Goal: Task Accomplishment & Management: Use online tool/utility

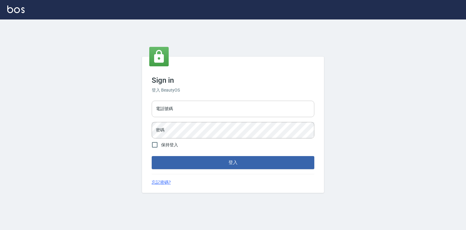
click at [193, 103] on input "電話號碼" at bounding box center [233, 108] width 163 height 16
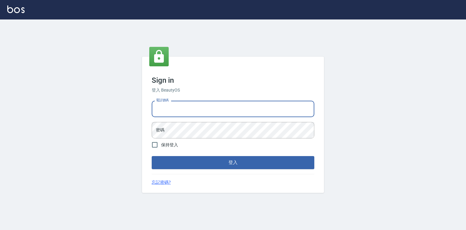
type input "0921855390"
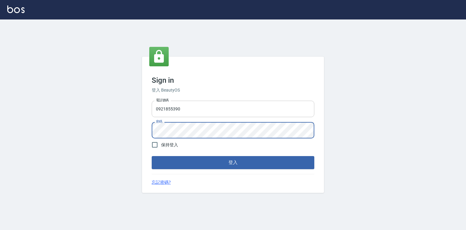
click at [152, 156] on button "登入" at bounding box center [233, 162] width 163 height 13
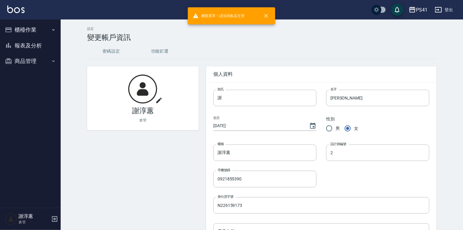
click at [35, 66] on button "商品管理" at bounding box center [30, 61] width 56 height 16
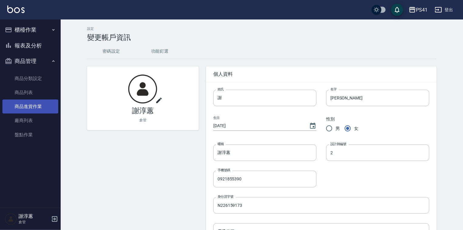
click at [34, 104] on link "商品進貨作業" at bounding box center [30, 106] width 56 height 14
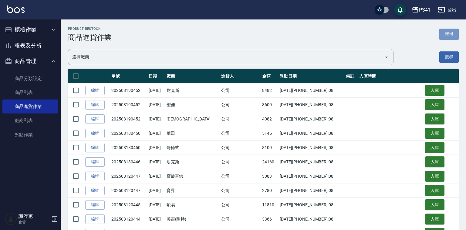
click at [451, 33] on button "新增" at bounding box center [449, 34] width 19 height 11
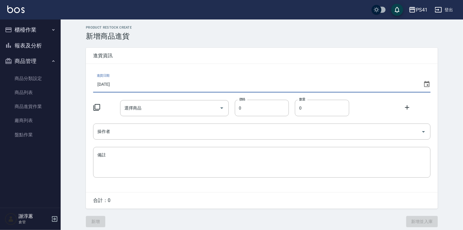
click at [136, 90] on input "[DATE]" at bounding box center [257, 84] width 328 height 16
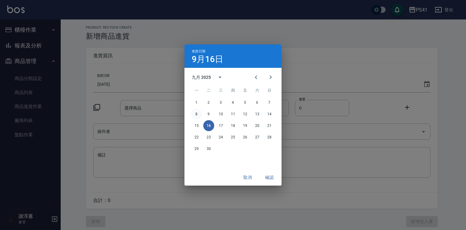
click at [196, 114] on button "8" at bounding box center [196, 113] width 11 height 11
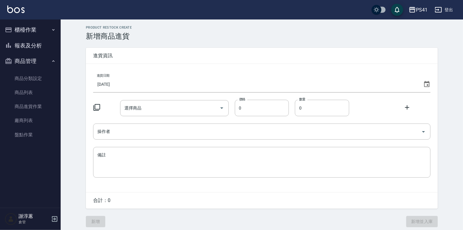
click at [97, 107] on icon at bounding box center [96, 107] width 7 height 7
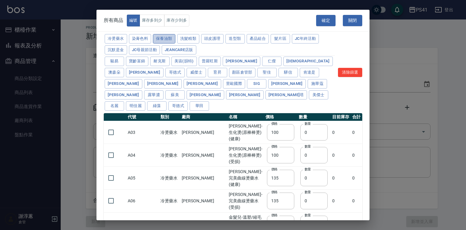
click at [175, 40] on button "保養油類" at bounding box center [164, 38] width 22 height 9
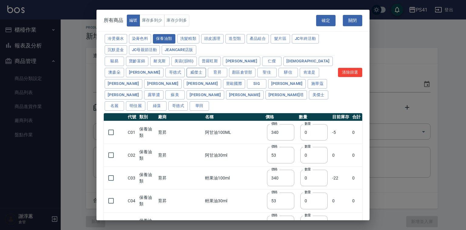
type input "340"
type input "53"
type input "340"
type input "53"
type input "32"
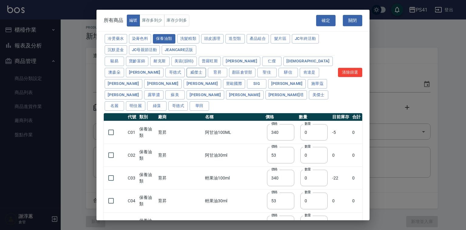
type input "2720"
type input "1040"
type input "1520"
type input "120"
type input "1300"
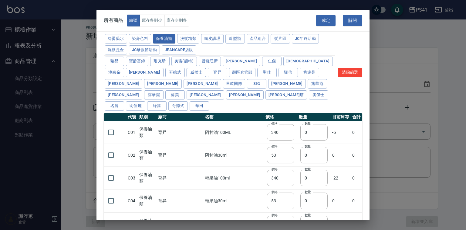
type input "540"
type input "600"
type input "800"
type input "1520"
type input "2000"
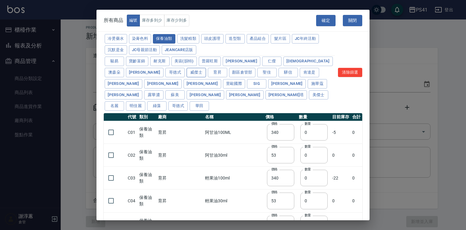
type input "270"
type input "60"
type input "500"
type input "800"
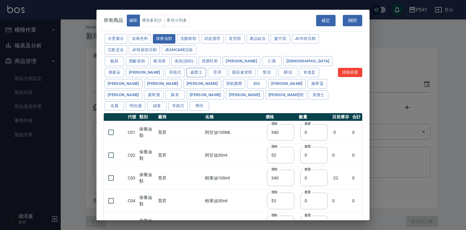
type input "700"
type input "350"
type input "272"
type input "221"
click at [117, 133] on input "checkbox" at bounding box center [111, 132] width 13 height 13
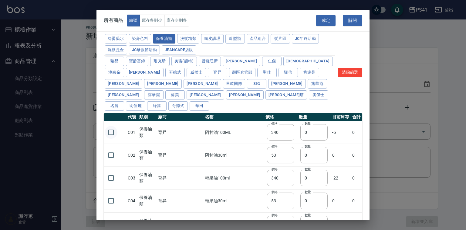
checkbox input "true"
drag, startPoint x: 299, startPoint y: 133, endPoint x: 285, endPoint y: 140, distance: 15.3
click at [298, 140] on td "數量 0 數量" at bounding box center [314, 132] width 33 height 23
type input "3"
click at [112, 181] on input "checkbox" at bounding box center [111, 177] width 13 height 13
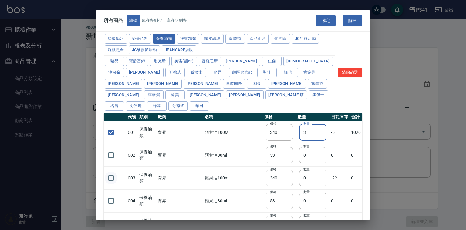
checkbox input "true"
drag, startPoint x: 301, startPoint y: 176, endPoint x: 271, endPoint y: 182, distance: 31.0
click at [268, 185] on tr "C03 保養油類 育昇 輕果油100ml 價格 340 價格 數量 0 數量 -22 0" at bounding box center [233, 177] width 259 height 23
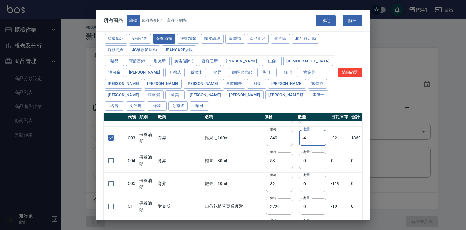
scroll to position [49, 0]
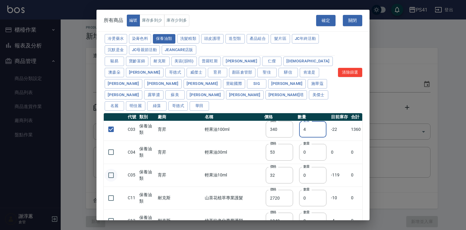
type input "4"
click at [107, 176] on input "checkbox" at bounding box center [111, 175] width 13 height 13
checkbox input "true"
drag, startPoint x: 302, startPoint y: 173, endPoint x: 282, endPoint y: 179, distance: 21.5
click at [282, 179] on tr "C05 保養油類 育昇 輕果油10ml 價格 32 價格 數量 0 數量 -119 0" at bounding box center [233, 174] width 259 height 23
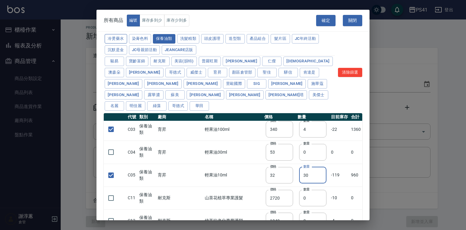
type input "30"
click at [127, 42] on button "冷燙藥水" at bounding box center [116, 38] width 22 height 9
checkbox input "false"
type input "100"
type input "0"
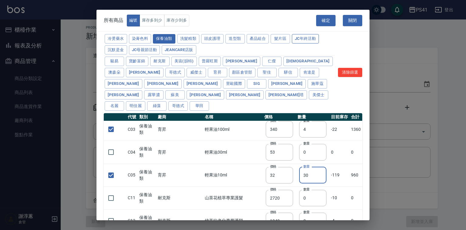
type input "100"
checkbox input "false"
type input "135"
type input "0"
type input "135"
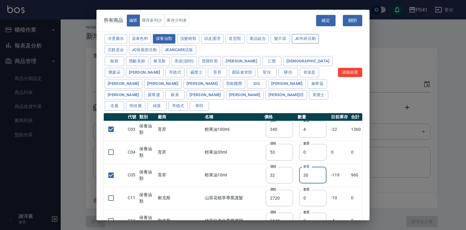
checkbox input "false"
type input "180"
type input "0"
type input "180"
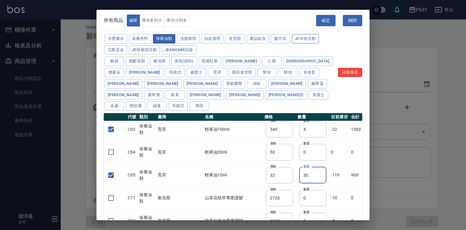
type input "160"
type input "260"
type input "220"
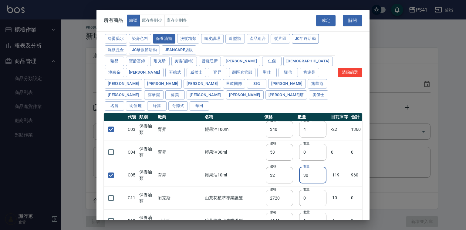
type input "130"
type input "150"
type input "350"
type input "230"
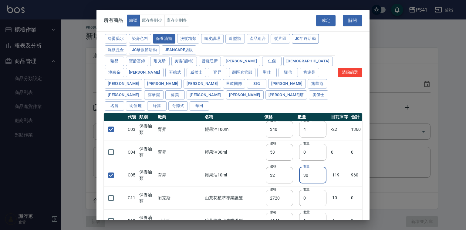
type input "230"
type input "130"
type input "450"
type input "200"
type input "400"
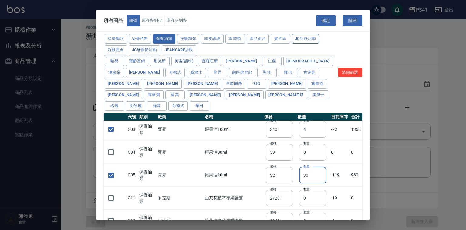
type input "250"
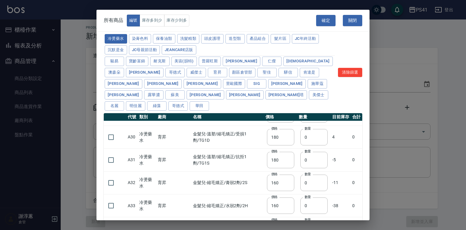
scroll to position [121, 0]
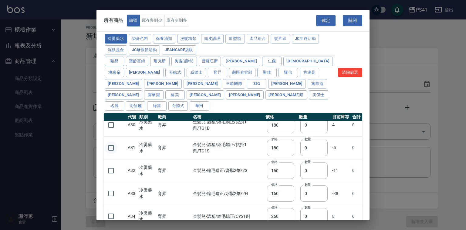
click at [111, 147] on input "checkbox" at bounding box center [111, 147] width 13 height 13
checkbox input "true"
drag, startPoint x: 308, startPoint y: 150, endPoint x: 289, endPoint y: 155, distance: 19.1
click at [298, 155] on td "數量 0 數量" at bounding box center [314, 147] width 33 height 23
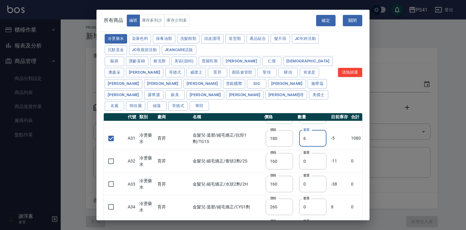
scroll to position [146, 0]
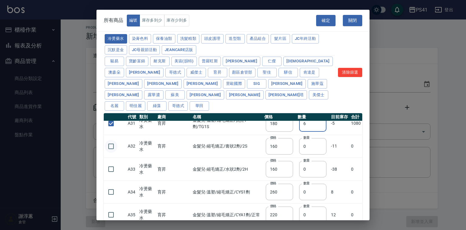
type input "6"
click at [109, 149] on input "checkbox" at bounding box center [111, 146] width 13 height 13
checkbox input "true"
drag, startPoint x: 310, startPoint y: 148, endPoint x: 288, endPoint y: 152, distance: 22.2
click at [296, 152] on td "數量 0 數量" at bounding box center [312, 146] width 33 height 23
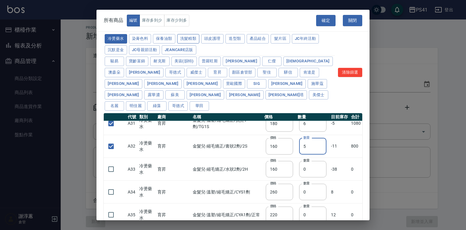
type input "5"
click at [200, 42] on button "洗髮精類" at bounding box center [188, 38] width 22 height 9
type input "150"
type input "160"
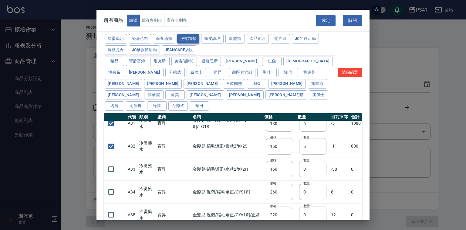
type input "170"
type input "155"
type input "165"
checkbox input "false"
type input "190"
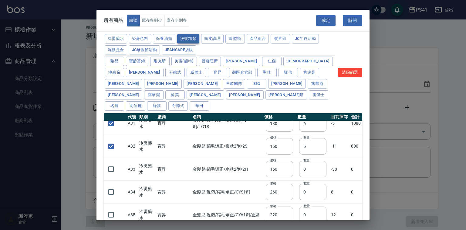
type input "0"
checkbox input "false"
type input "200"
type input "0"
type input "440"
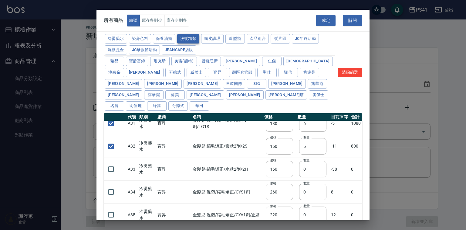
type input "200"
type input "420"
type input "330"
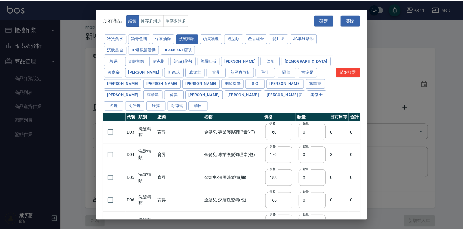
scroll to position [0, 0]
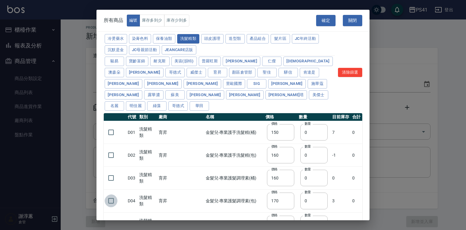
click at [111, 205] on input "checkbox" at bounding box center [111, 200] width 13 height 13
checkbox input "true"
drag, startPoint x: 304, startPoint y: 198, endPoint x: 291, endPoint y: 202, distance: 13.7
click at [301, 202] on input "0" at bounding box center [314, 200] width 27 height 16
type input "5"
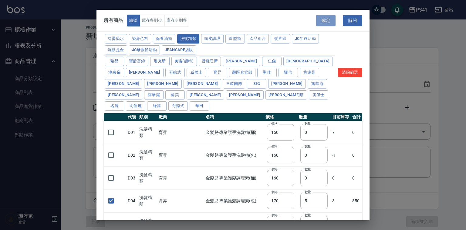
click at [321, 26] on button "確定" at bounding box center [325, 20] width 19 height 11
type input "C01 阿甘油100ML"
type input "340"
type input "3"
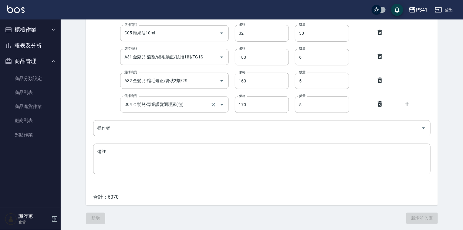
scroll to position [124, 0]
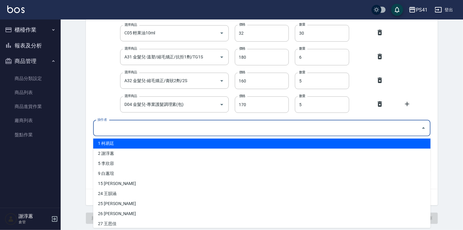
click at [125, 123] on input "操作者" at bounding box center [257, 128] width 323 height 11
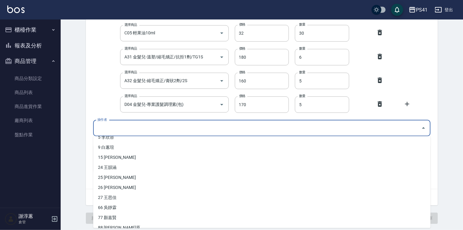
scroll to position [43, 0]
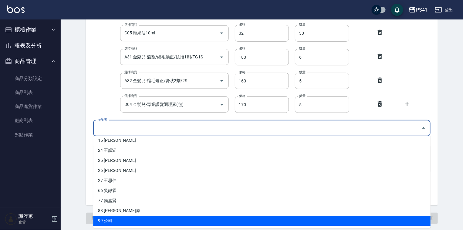
click at [120, 216] on li "99 公司" at bounding box center [262, 221] width 338 height 10
type input "公司"
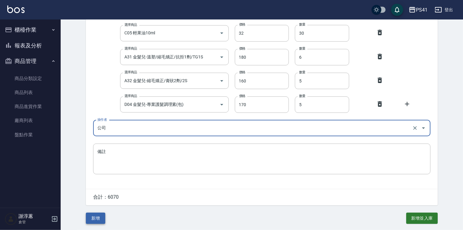
click at [95, 217] on button "新增" at bounding box center [95, 217] width 19 height 11
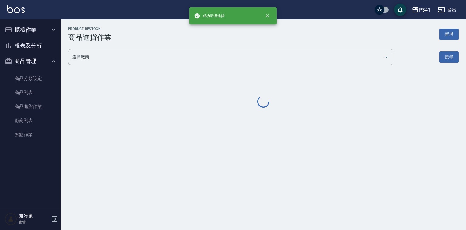
click at [15, 32] on button "櫃檯作業" at bounding box center [30, 30] width 56 height 16
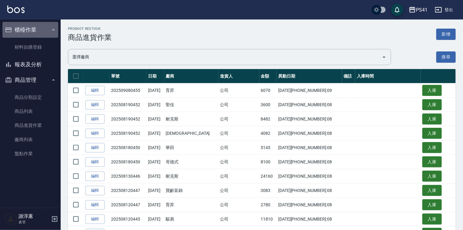
drag, startPoint x: 31, startPoint y: 31, endPoint x: 33, endPoint y: 36, distance: 6.0
click at [32, 31] on button "櫃檯作業" at bounding box center [30, 30] width 56 height 16
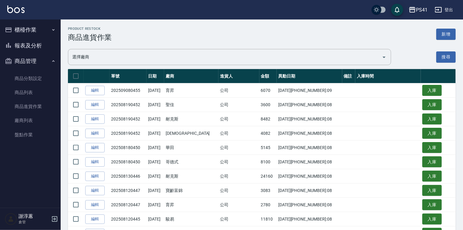
click at [36, 34] on button "櫃檯作業" at bounding box center [30, 30] width 56 height 16
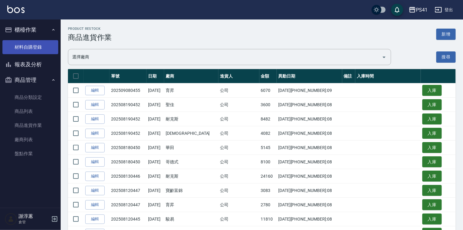
drag, startPoint x: 35, startPoint y: 45, endPoint x: 62, endPoint y: 43, distance: 26.8
click at [35, 45] on link "材料自購登錄" at bounding box center [30, 47] width 56 height 14
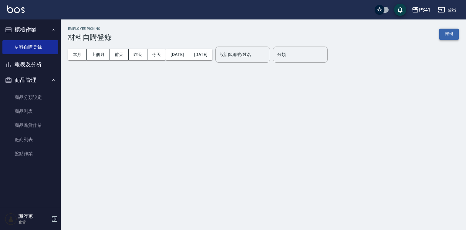
click at [443, 32] on button "新增" at bounding box center [449, 34] width 19 height 11
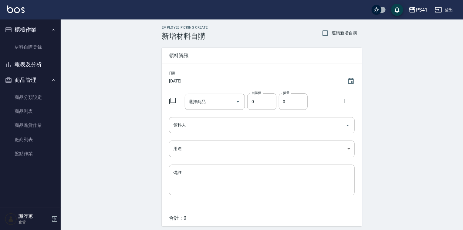
click at [176, 98] on icon at bounding box center [172, 100] width 7 height 7
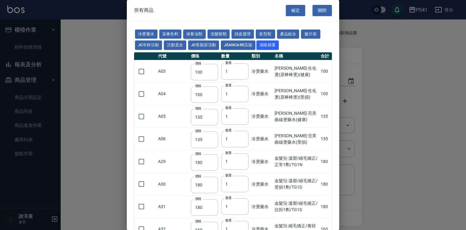
click at [205, 34] on button "保養油類" at bounding box center [194, 33] width 22 height 9
type input "340"
type input "53"
type input "340"
type input "53"
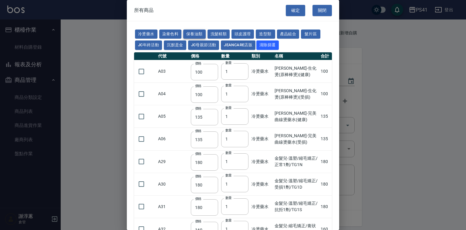
type input "32"
type input "2720"
type input "1040"
type input "1520"
type input "120"
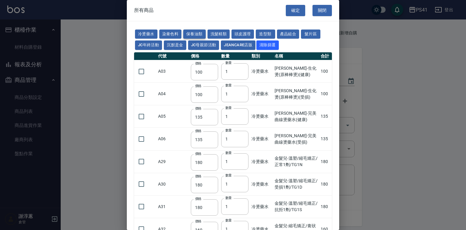
type input "1300"
type input "540"
type input "600"
type input "800"
type input "1520"
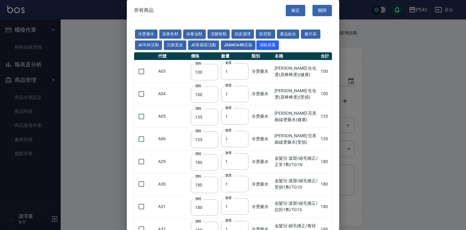
type input "2000"
type input "270"
type input "60"
type input "500"
type input "800"
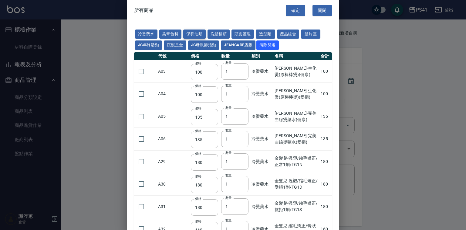
type input "800"
type input "700"
type input "350"
type input "272"
type input "221"
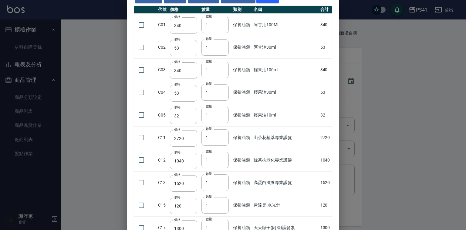
scroll to position [49, 0]
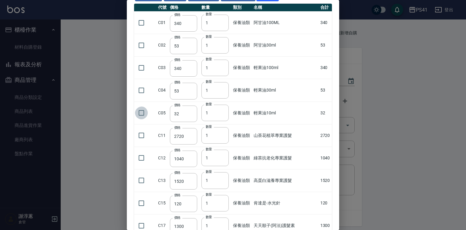
click at [147, 119] on input "checkbox" at bounding box center [141, 112] width 13 height 13
checkbox input "true"
drag, startPoint x: 213, startPoint y: 126, endPoint x: 198, endPoint y: 131, distance: 15.7
click at [198, 124] on tr "C05 價格 32 價格 數量 1 數量 保養油類 輕果油10ml 32" at bounding box center [233, 112] width 198 height 22
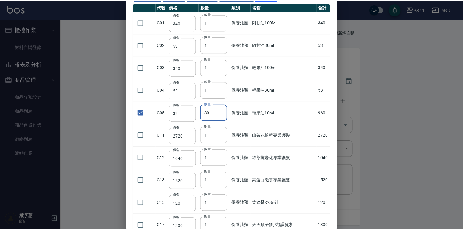
scroll to position [0, 0]
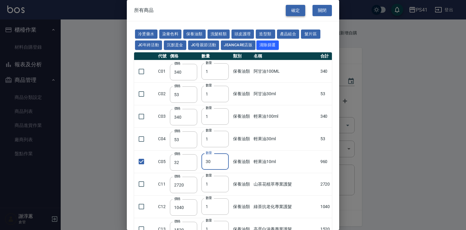
type input "30"
click at [297, 7] on button "確定" at bounding box center [295, 10] width 19 height 11
type input "輕果油10ml"
type input "32"
type input "30"
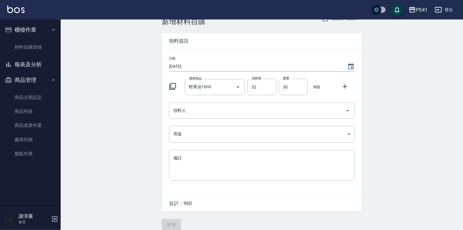
scroll to position [23, 0]
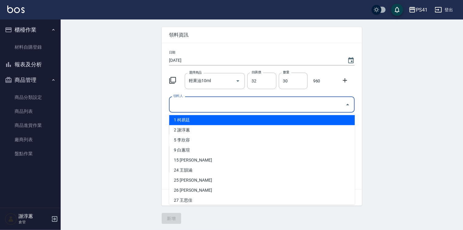
click at [227, 100] on input "領料人" at bounding box center [257, 104] width 171 height 11
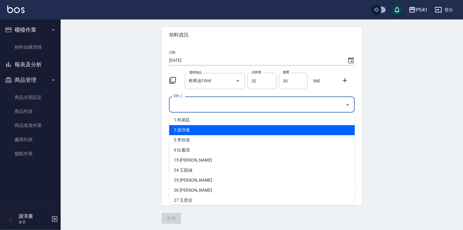
click at [194, 125] on li "2 謝淳蕙" at bounding box center [262, 130] width 186 height 10
type input "謝淳蕙"
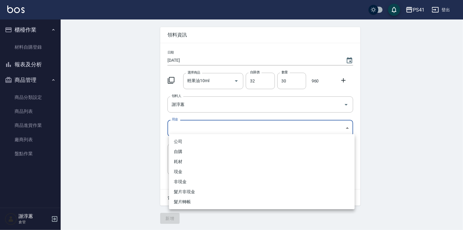
click at [192, 124] on body "PS41 登出 櫃檯作業 材料自購登錄 報表及分析 報表目錄 商品銷售排行榜 商品消耗明細 商品進銷貨報表 商品庫存表 商品管理 商品分類設定 商品列表 商品…" at bounding box center [231, 104] width 463 height 250
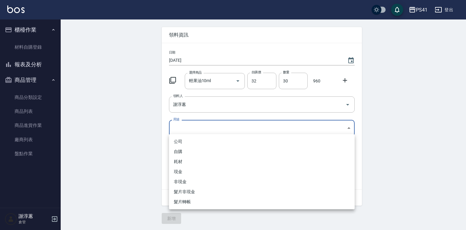
click at [177, 151] on li "自購" at bounding box center [262, 151] width 186 height 10
type input "自購"
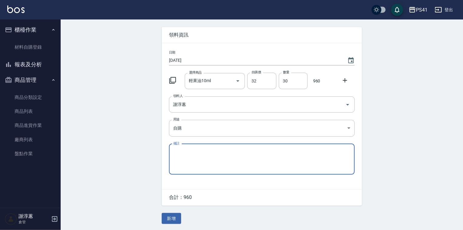
drag, startPoint x: 177, startPoint y: 216, endPoint x: 174, endPoint y: 217, distance: 3.2
click at [177, 217] on button "新增" at bounding box center [171, 218] width 19 height 11
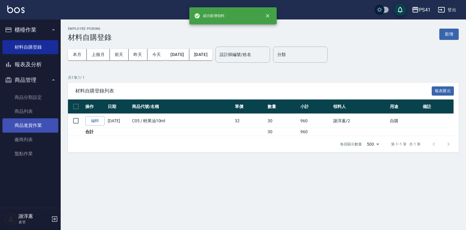
click at [35, 126] on link "商品進貨作業" at bounding box center [30, 125] width 56 height 14
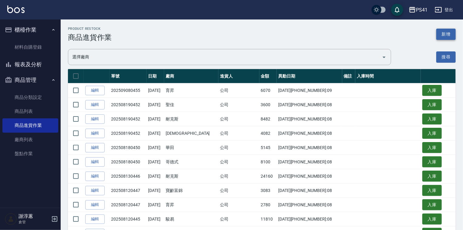
click at [452, 35] on button "新增" at bounding box center [446, 34] width 19 height 11
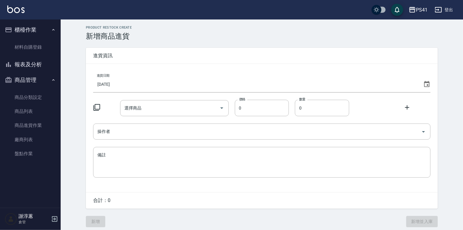
click at [291, 60] on div "進貨資訊" at bounding box center [262, 56] width 352 height 16
click at [268, 73] on div "進貨日期 [DATE]" at bounding box center [262, 81] width 338 height 21
click at [252, 83] on input "[DATE]" at bounding box center [257, 84] width 328 height 16
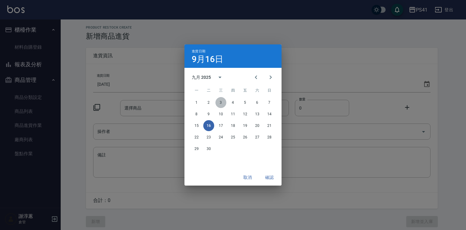
click at [221, 104] on button "3" at bounding box center [221, 102] width 11 height 11
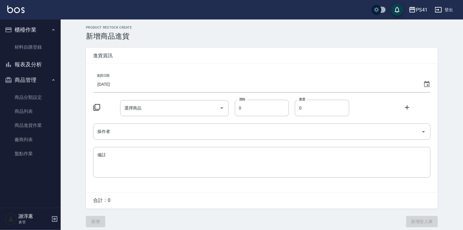
click at [100, 108] on icon at bounding box center [96, 107] width 7 height 7
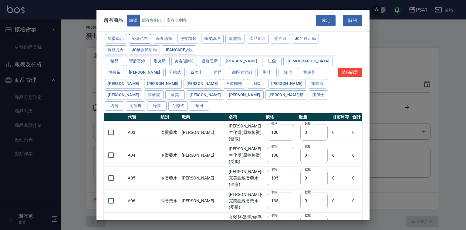
click at [152, 40] on button "染膏色料" at bounding box center [140, 38] width 22 height 9
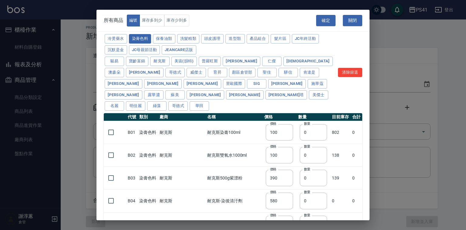
type input "390"
type input "580"
type input "105"
type input "406"
type input "105"
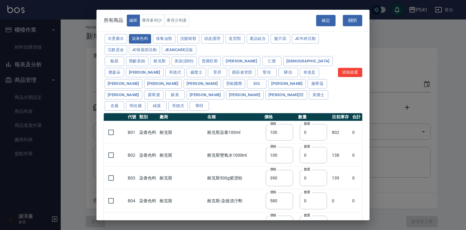
type input "450"
type input "102"
type input "137"
type input "110"
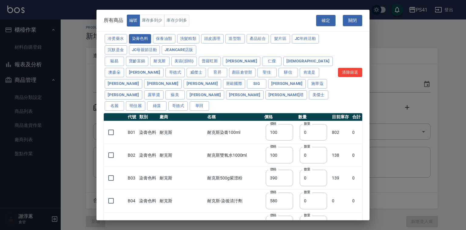
type input "133"
type input "186"
type input "133"
type input "450"
type input "350"
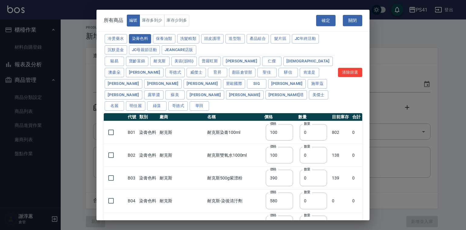
type input "112"
type input "1060"
type input "200"
type input "350"
click at [111, 135] on input "checkbox" at bounding box center [111, 132] width 13 height 13
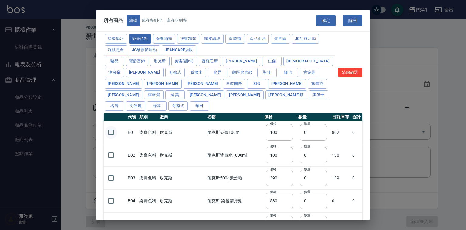
checkbox input "true"
drag, startPoint x: 293, startPoint y: 137, endPoint x: 285, endPoint y: 141, distance: 8.4
click at [300, 139] on input "0" at bounding box center [313, 132] width 27 height 16
type input "14"
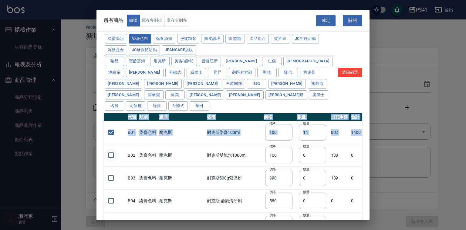
drag, startPoint x: 101, startPoint y: 156, endPoint x: 105, endPoint y: 156, distance: 3.4
click at [105, 156] on div "冷燙藥水 染膏色料 保養油類 洗髮精類 頭皮護理 造型類 產品組合 髮片區 JC年終活動 沉默是金 JC母親節活動 JeanCare店販 駿易 寶齡富錦 耐克…" at bounding box center [233, 145] width 273 height 225
click at [105, 156] on input "checkbox" at bounding box center [111, 154] width 13 height 13
checkbox input "true"
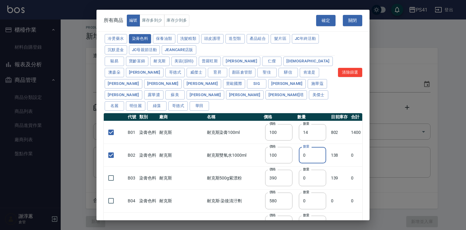
drag, startPoint x: 300, startPoint y: 154, endPoint x: 283, endPoint y: 160, distance: 17.9
click at [283, 160] on tr "B02 染膏色料 耐克斯 耐克斯雙氧水1000ml 價格 100 價格 數量 0 數量 138 0" at bounding box center [233, 155] width 259 height 23
type input "15"
click at [109, 177] on input "checkbox" at bounding box center [111, 177] width 13 height 13
checkbox input "true"
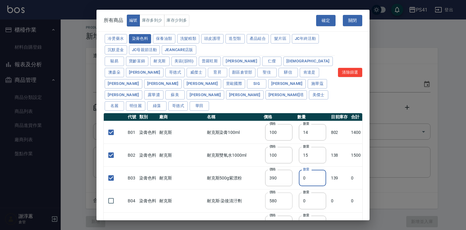
drag, startPoint x: 303, startPoint y: 177, endPoint x: 270, endPoint y: 193, distance: 36.5
click at [270, 186] on tr "B03 染膏色料 耐克斯 耐克斯500g紫漂粉 價格 390 價格 數量 0 數量 139 0" at bounding box center [233, 177] width 259 height 23
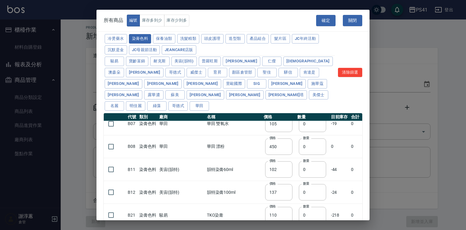
scroll to position [146, 0]
type input "2"
drag, startPoint x: 175, startPoint y: 39, endPoint x: 175, endPoint y: 45, distance: 5.5
click at [175, 39] on button "保養油類" at bounding box center [164, 38] width 22 height 9
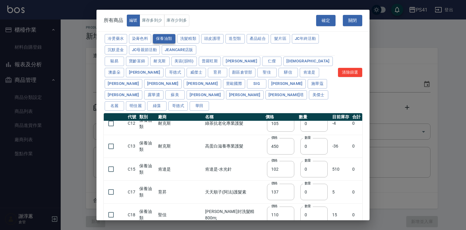
checkbox input "false"
type input "340"
type input "0"
checkbox input "false"
type input "53"
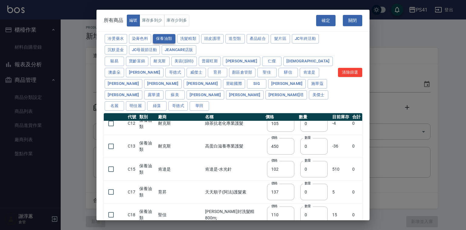
type input "0"
checkbox input "false"
type input "340"
type input "0"
type input "53"
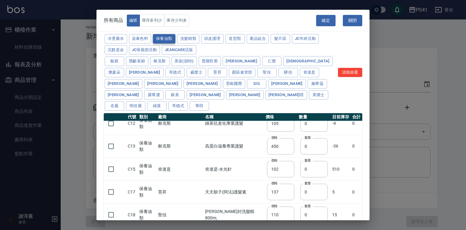
type input "32"
type input "2720"
type input "1040"
type input "1520"
type input "120"
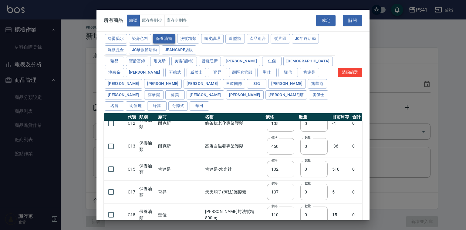
type input "1300"
type input "540"
type input "600"
type input "800"
type input "1520"
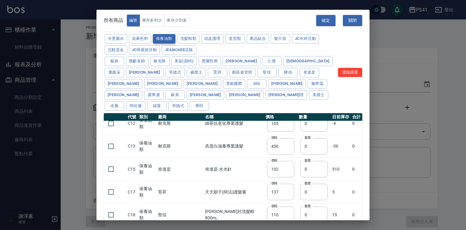
type input "2000"
type input "270"
type input "60"
type input "500"
type input "800"
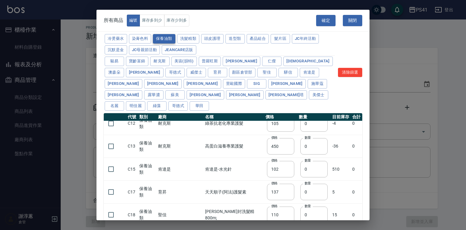
type input "800"
type input "700"
type input "350"
type input "272"
type input "221"
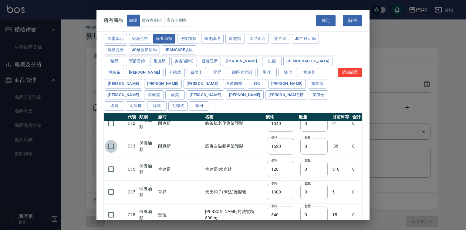
click at [108, 146] on input "checkbox" at bounding box center [111, 146] width 13 height 13
checkbox input "true"
drag, startPoint x: 296, startPoint y: 144, endPoint x: 278, endPoint y: 148, distance: 18.5
click at [278, 148] on tr "C13 保養油類 耐克斯 高蛋白滋養專業護髮 價格 1520 價格 數量 0 數量 -36 0" at bounding box center [233, 146] width 259 height 23
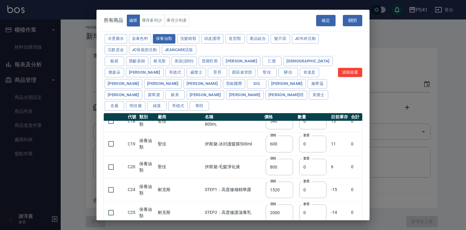
scroll to position [267, 0]
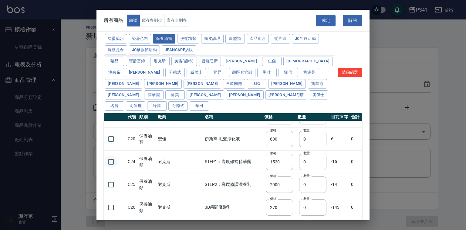
type input "3"
drag, startPoint x: 113, startPoint y: 159, endPoint x: 123, endPoint y: 172, distance: 16.7
click at [113, 159] on input "checkbox" at bounding box center [111, 161] width 13 height 13
checkbox input "true"
click at [111, 183] on input "checkbox" at bounding box center [111, 184] width 13 height 13
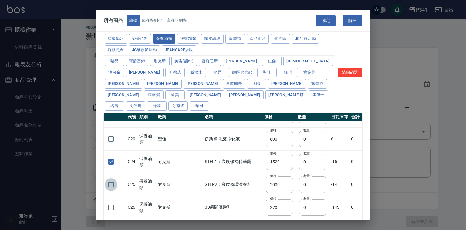
checkbox input "true"
drag, startPoint x: 293, startPoint y: 161, endPoint x: 283, endPoint y: 164, distance: 9.8
click at [283, 164] on tr "C24 保養油類 耐克斯 STEP1：高度修補精華露 價格 1520 價格 數量 0 數量 -15 0" at bounding box center [233, 161] width 259 height 23
drag, startPoint x: 110, startPoint y: 158, endPoint x: 111, endPoint y: 165, distance: 7.9
click at [111, 162] on input "checkbox" at bounding box center [111, 161] width 13 height 13
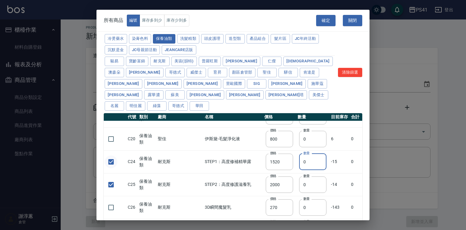
checkbox input "false"
click at [111, 181] on input "checkbox" at bounding box center [111, 184] width 13 height 13
checkbox input "false"
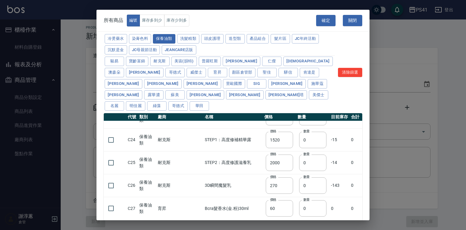
scroll to position [340, 0]
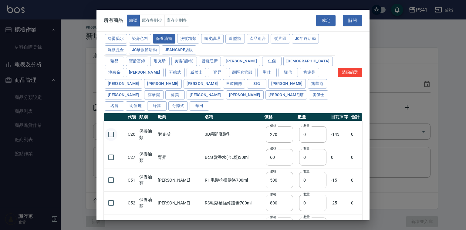
click at [113, 134] on input "checkbox" at bounding box center [111, 134] width 13 height 13
checkbox input "true"
drag, startPoint x: 302, startPoint y: 135, endPoint x: 287, endPoint y: 140, distance: 16.2
click at [299, 140] on input "0" at bounding box center [312, 134] width 27 height 16
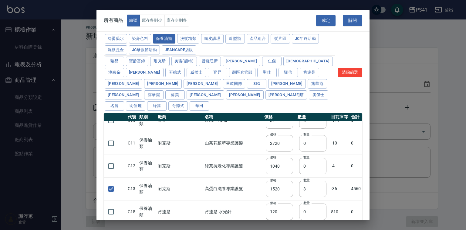
scroll to position [100, 0]
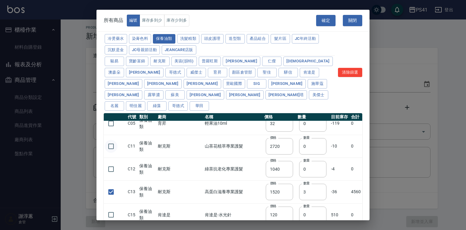
type input "6"
click at [113, 148] on input "checkbox" at bounding box center [111, 146] width 13 height 13
checkbox input "true"
drag, startPoint x: 305, startPoint y: 147, endPoint x: 266, endPoint y: 146, distance: 39.5
click at [266, 146] on tr "C11 保養油類 耐克斯 山茶花植萃專業護髮 價格 2720 價格 數量 0 數量 -10 0" at bounding box center [233, 146] width 259 height 23
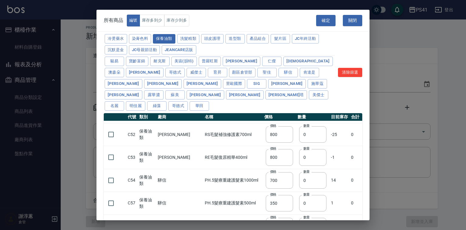
scroll to position [416, 0]
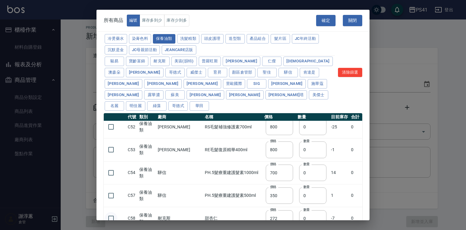
type input "2"
click at [112, 216] on input "checkbox" at bounding box center [111, 218] width 13 height 13
checkbox input "true"
drag, startPoint x: 304, startPoint y: 220, endPoint x: 293, endPoint y: 217, distance: 11.9
click at [293, 217] on div "所有商品 編號 庫存多到少 庫存少到多 確定 關閉 冷燙藥水 染膏色料 保養油類 洗髮精類 頭皮護理 造型類 產品組合 髮片區 JC年終活動 沉默是金 JC母…" at bounding box center [233, 115] width 466 height 230
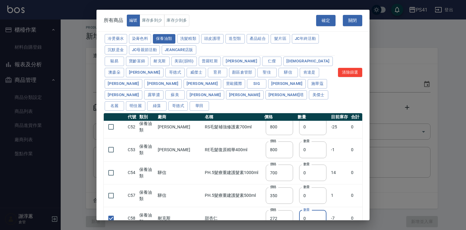
drag, startPoint x: 291, startPoint y: 217, endPoint x: 295, endPoint y: 218, distance: 4.1
click at [299, 218] on input "0" at bounding box center [312, 218] width 27 height 16
type input "2"
click at [224, 43] on button "頭皮護理" at bounding box center [212, 38] width 22 height 9
type input "315"
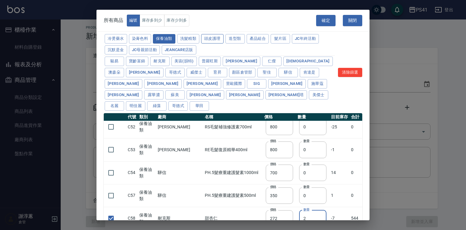
type input "273"
type input "1183"
type input "798"
type input "481"
checkbox input "false"
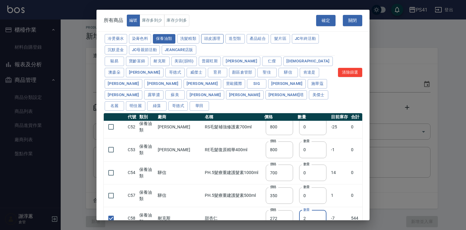
type input "640"
type input "0"
type input "640"
checkbox input "false"
type input "308"
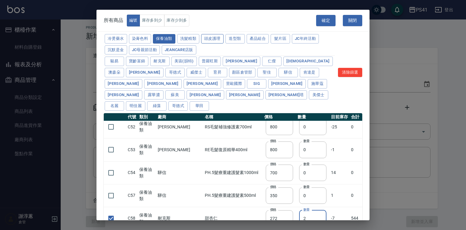
type input "0"
type input "245"
type input "350"
type input "1260"
type input "440"
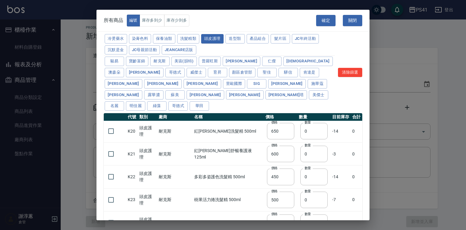
scroll to position [414, 0]
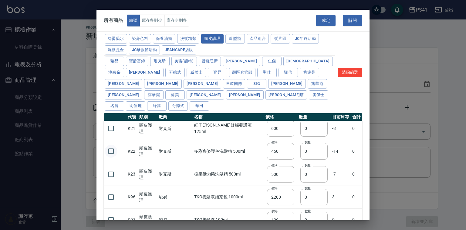
click at [106, 148] on input "checkbox" at bounding box center [111, 151] width 13 height 13
drag, startPoint x: 300, startPoint y: 154, endPoint x: 293, endPoint y: 156, distance: 7.4
click at [301, 156] on input "0" at bounding box center [314, 151] width 27 height 16
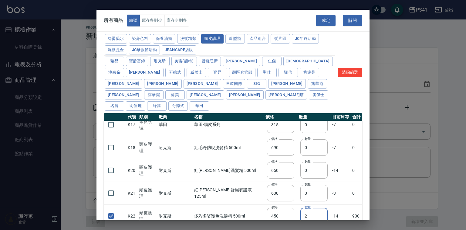
scroll to position [342, 0]
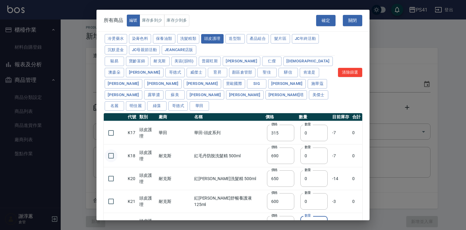
click at [104, 153] on div "冷燙藥水 染膏色料 保養油類 洗髮精類 頭皮護理 造型類 產品組合 髮片區 JC年終活動 沉默是金 JC母親節活動 JeanCare店販 駿易 寶齡富錦 耐克…" at bounding box center [233, 145] width 273 height 225
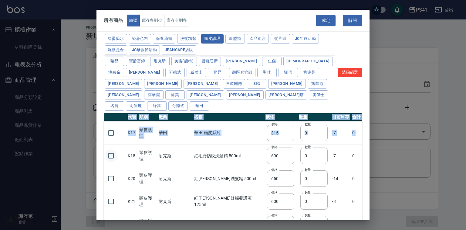
click at [112, 155] on input "checkbox" at bounding box center [111, 155] width 13 height 13
click at [113, 176] on input "checkbox" at bounding box center [111, 178] width 13 height 13
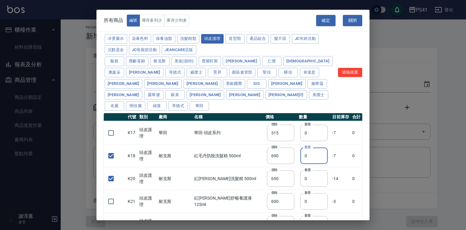
drag, startPoint x: 304, startPoint y: 158, endPoint x: 299, endPoint y: 159, distance: 4.8
click at [301, 159] on input "0" at bounding box center [314, 155] width 27 height 16
drag, startPoint x: 299, startPoint y: 156, endPoint x: 296, endPoint y: 159, distance: 4.5
click at [301, 159] on input "0" at bounding box center [314, 155] width 27 height 16
drag, startPoint x: 299, startPoint y: 175, endPoint x: 288, endPoint y: 179, distance: 11.1
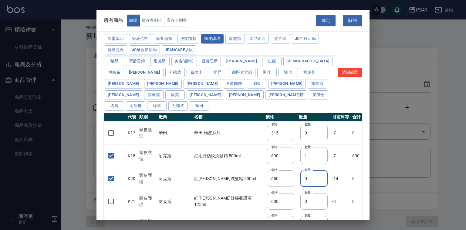
click at [298, 179] on td "數量 0 數量" at bounding box center [314, 178] width 33 height 23
click at [158, 66] on button "耐克斯" at bounding box center [159, 60] width 19 height 9
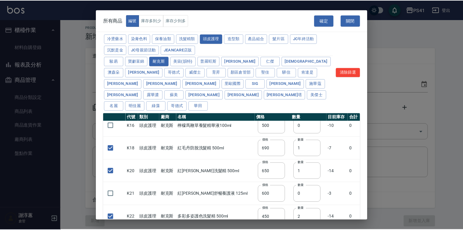
scroll to position [6, 0]
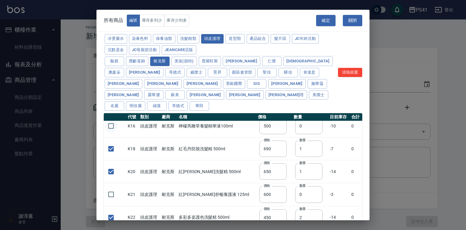
click at [108, 124] on input "checkbox" at bounding box center [111, 125] width 13 height 13
drag, startPoint x: 297, startPoint y: 127, endPoint x: 288, endPoint y: 128, distance: 8.2
click at [281, 130] on tr "K16 頭皮護理 耐克斯 檸檬馬鞭草養髮精華液100ml 價格 500 價格 數量 0 數量 -10 0" at bounding box center [233, 125] width 259 height 23
click at [318, 19] on button "確定" at bounding box center [325, 20] width 19 height 11
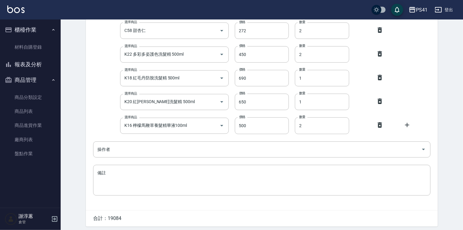
scroll to position [243, 0]
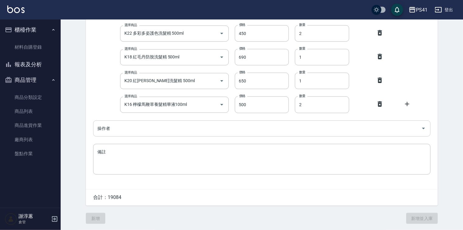
click at [155, 124] on input "操作者" at bounding box center [257, 128] width 323 height 11
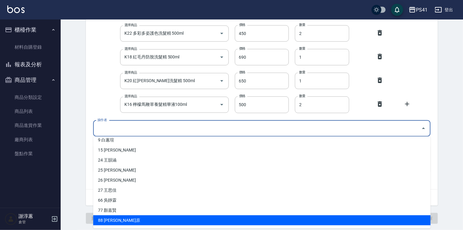
scroll to position [43, 0]
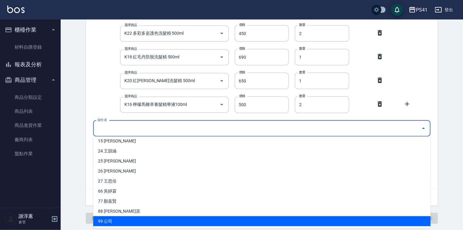
click at [106, 217] on li "99 公司" at bounding box center [262, 221] width 338 height 10
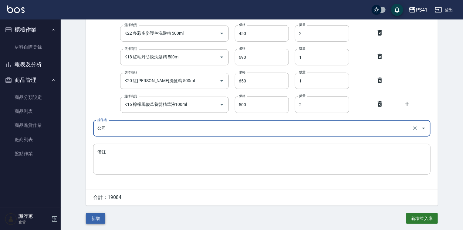
click at [100, 218] on button "新增" at bounding box center [95, 218] width 19 height 11
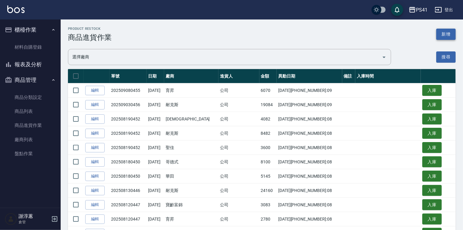
click at [448, 34] on button "新增" at bounding box center [446, 34] width 19 height 11
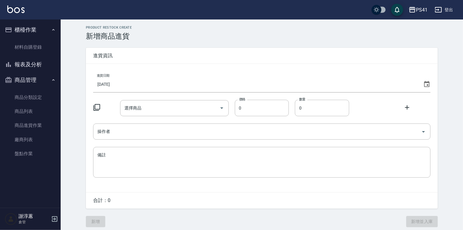
click at [167, 74] on div "進貨日期 [DATE]" at bounding box center [262, 81] width 338 height 21
click at [164, 80] on input "[DATE]" at bounding box center [257, 84] width 328 height 16
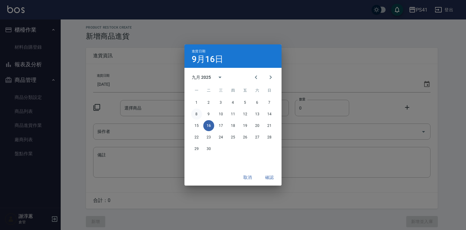
click at [199, 113] on button "8" at bounding box center [196, 113] width 11 height 11
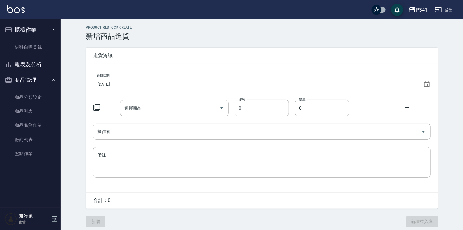
click at [97, 110] on icon at bounding box center [96, 107] width 7 height 7
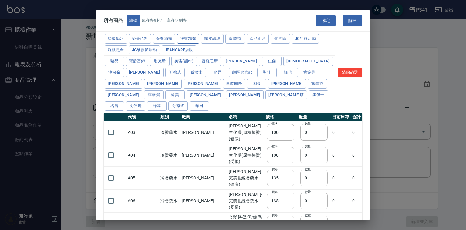
click at [193, 40] on button "洗髮精類" at bounding box center [188, 38] width 22 height 9
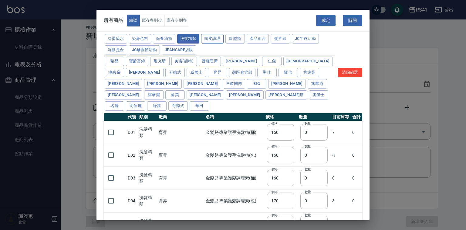
click at [224, 40] on button "頭皮護理" at bounding box center [212, 38] width 22 height 9
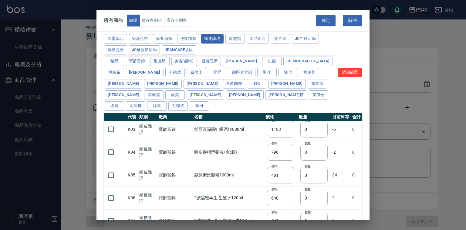
scroll to position [73, 0]
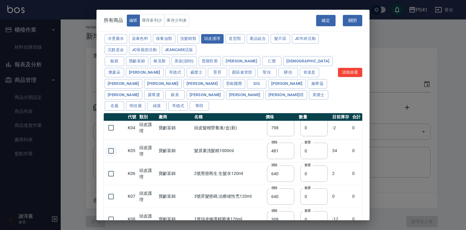
click at [110, 148] on input "checkbox" at bounding box center [111, 150] width 13 height 13
drag, startPoint x: 306, startPoint y: 153, endPoint x: 272, endPoint y: 158, distance: 34.0
click at [272, 158] on tr "K05 頭皮護理 寶齡富錦 髮原素洗髮精1000ml 價格 481 價格 數量 0 數量 34 0" at bounding box center [233, 150] width 259 height 23
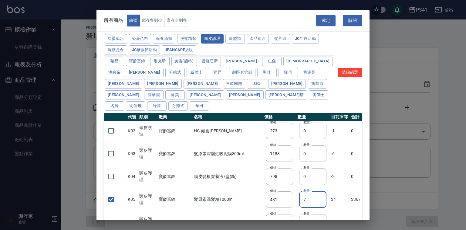
scroll to position [0, 0]
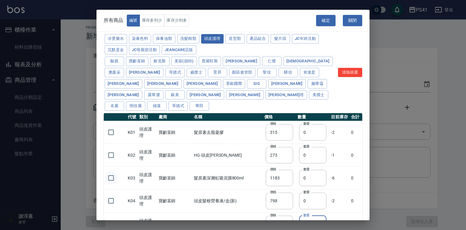
drag, startPoint x: 106, startPoint y: 173, endPoint x: 111, endPoint y: 175, distance: 5.1
click at [107, 174] on input "checkbox" at bounding box center [111, 177] width 13 height 13
drag, startPoint x: 111, startPoint y: 176, endPoint x: 129, endPoint y: 181, distance: 18.9
click at [111, 176] on input "checkbox" at bounding box center [111, 177] width 13 height 13
drag, startPoint x: 104, startPoint y: 175, endPoint x: 115, endPoint y: 178, distance: 11.6
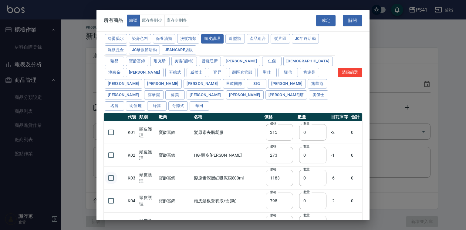
click at [108, 175] on input "checkbox" at bounding box center [111, 177] width 13 height 13
drag, startPoint x: 301, startPoint y: 177, endPoint x: 289, endPoint y: 182, distance: 12.8
click at [296, 182] on td "數量 0 數量" at bounding box center [312, 177] width 33 height 23
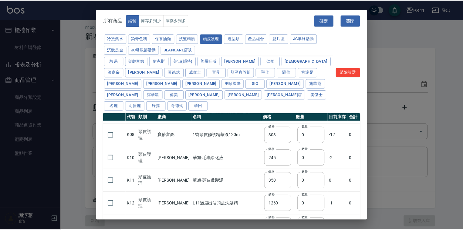
scroll to position [146, 0]
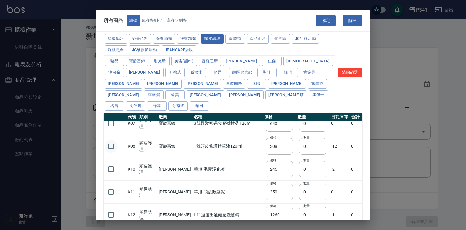
click at [113, 147] on input "checkbox" at bounding box center [111, 146] width 13 height 13
drag, startPoint x: 301, startPoint y: 146, endPoint x: 282, endPoint y: 147, distance: 19.2
click at [283, 147] on tr "K08 頭皮護理 寶齡富錦 1號頭皮修護精華液120ml 價格 308 價格 數量 0 數量 -12 0" at bounding box center [233, 146] width 259 height 23
click at [329, 23] on button "確定" at bounding box center [325, 20] width 19 height 11
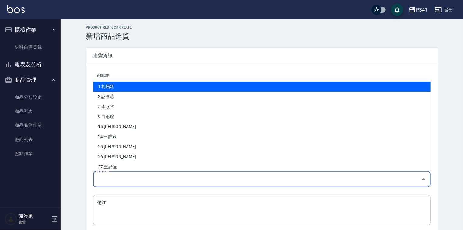
click at [131, 176] on input "操作者" at bounding box center [257, 179] width 323 height 11
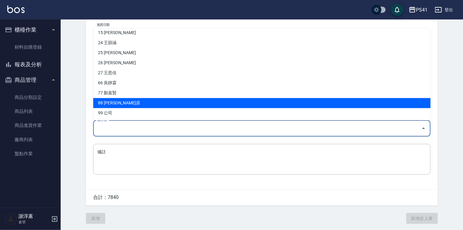
scroll to position [53, 0]
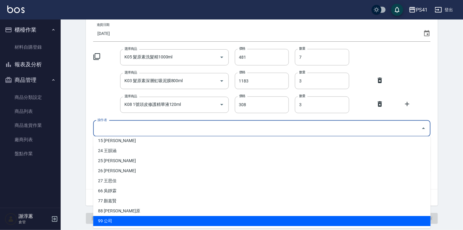
click at [113, 220] on li "99 公司" at bounding box center [262, 221] width 338 height 10
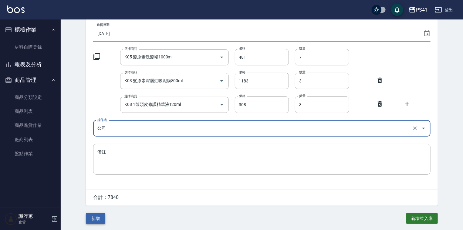
click at [102, 219] on button "新增" at bounding box center [95, 218] width 19 height 11
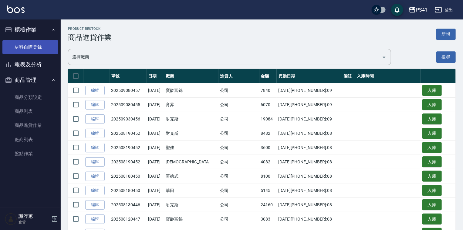
click at [33, 42] on link "材料自購登錄" at bounding box center [30, 47] width 56 height 14
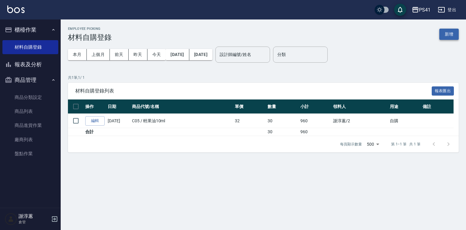
click at [454, 30] on button "新增" at bounding box center [449, 34] width 19 height 11
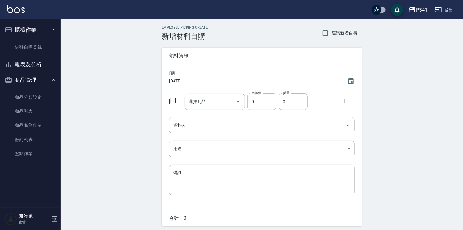
click at [171, 100] on icon at bounding box center [172, 100] width 7 height 7
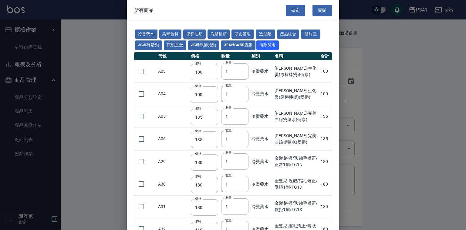
click at [206, 34] on button "保養油類" at bounding box center [194, 33] width 22 height 9
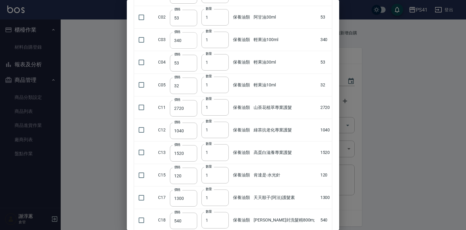
scroll to position [97, 0]
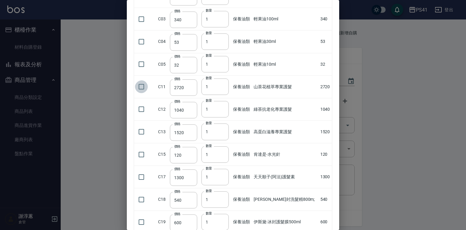
click at [144, 93] on input "checkbox" at bounding box center [141, 86] width 13 height 13
click at [139, 115] on input "checkbox" at bounding box center [141, 109] width 13 height 13
click at [226, 95] on input "2" at bounding box center [215, 86] width 27 height 16
click at [141, 138] on input "checkbox" at bounding box center [141, 131] width 13 height 13
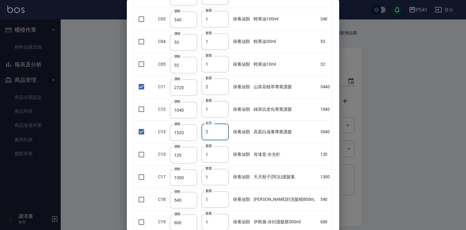
click at [225, 140] on input "2" at bounding box center [215, 131] width 27 height 16
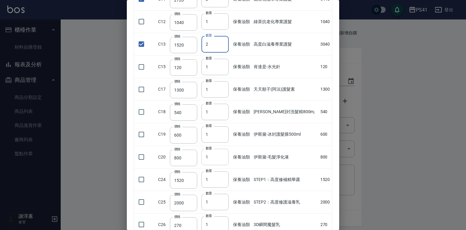
scroll to position [194, 0]
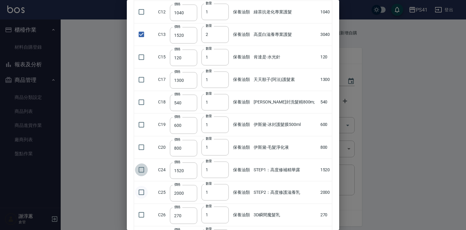
drag, startPoint x: 144, startPoint y: 184, endPoint x: 145, endPoint y: 203, distance: 18.8
click at [144, 176] on input "checkbox" at bounding box center [141, 169] width 13 height 13
click at [144, 198] on input "checkbox" at bounding box center [141, 192] width 13 height 13
click at [222, 178] on input "2" at bounding box center [215, 169] width 27 height 16
click at [224, 200] on input "2" at bounding box center [215, 192] width 27 height 16
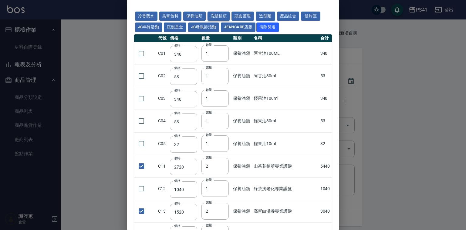
scroll to position [0, 0]
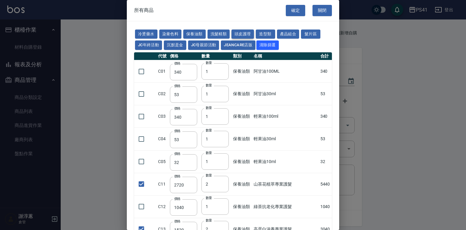
click at [254, 34] on button "頭皮護理" at bounding box center [243, 33] width 22 height 9
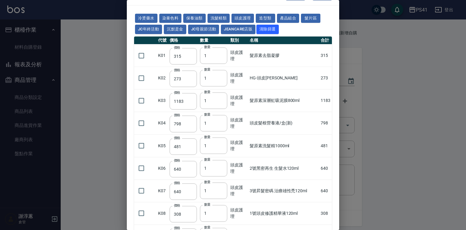
scroll to position [24, 0]
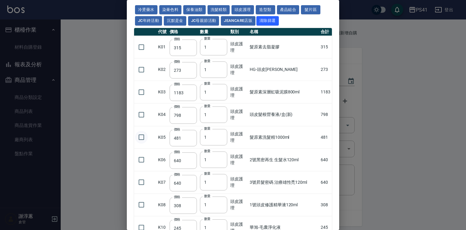
click at [138, 143] on input "checkbox" at bounding box center [141, 137] width 13 height 13
click at [139, 53] on input "checkbox" at bounding box center [141, 47] width 13 height 13
click at [142, 76] on input "checkbox" at bounding box center [141, 69] width 13 height 13
click at [142, 98] on input "checkbox" at bounding box center [141, 92] width 13 height 13
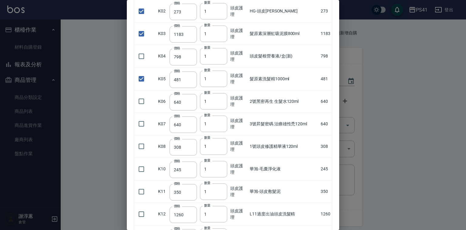
scroll to position [97, 0]
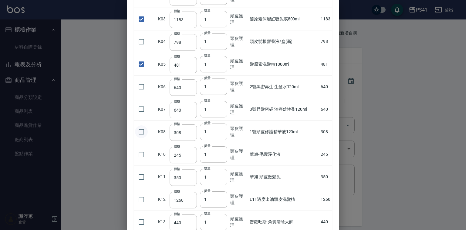
click at [141, 138] on input "checkbox" at bounding box center [141, 131] width 13 height 13
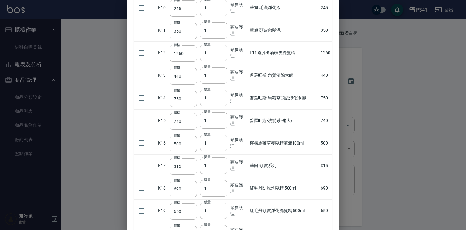
scroll to position [267, 0]
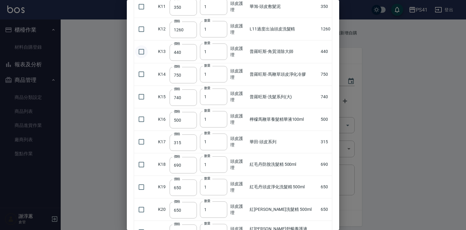
click at [147, 58] on input "checkbox" at bounding box center [141, 51] width 13 height 13
click at [224, 60] on input "2" at bounding box center [213, 51] width 27 height 16
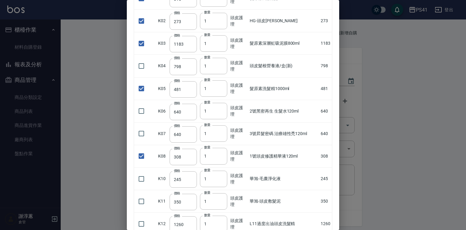
scroll to position [0, 0]
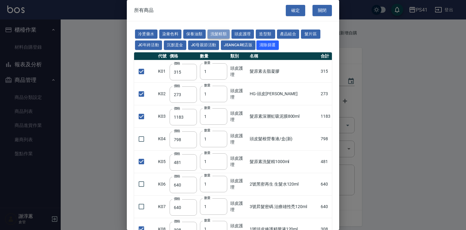
click at [227, 32] on button "洗髮精類" at bounding box center [219, 33] width 22 height 9
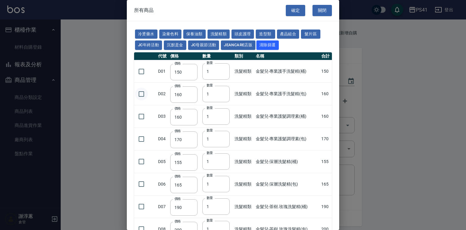
click at [148, 100] on input "checkbox" at bounding box center [141, 93] width 13 height 13
click at [143, 145] on input "checkbox" at bounding box center [141, 138] width 13 height 13
click at [223, 102] on input "2" at bounding box center [216, 94] width 27 height 16
click at [254, 32] on button "頭皮護理" at bounding box center [243, 33] width 22 height 9
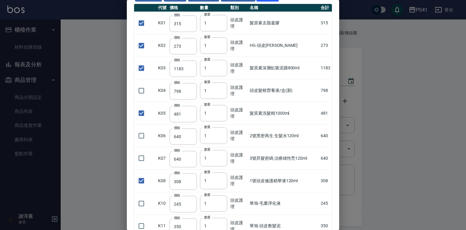
scroll to position [49, 0]
click at [221, 121] on input "2" at bounding box center [213, 112] width 27 height 16
click at [221, 121] on input "3" at bounding box center [213, 112] width 27 height 16
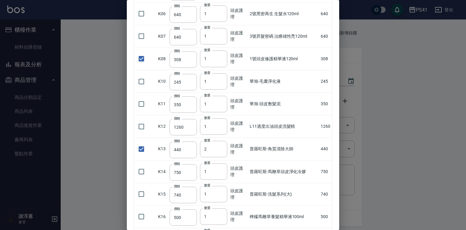
scroll to position [219, 0]
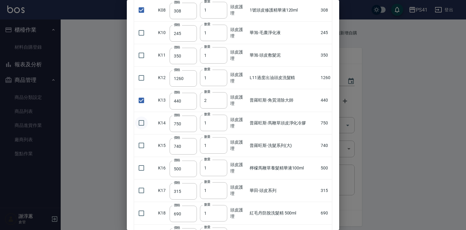
click at [143, 129] on input "checkbox" at bounding box center [141, 122] width 13 height 13
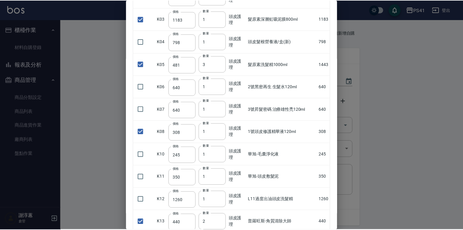
scroll to position [0, 0]
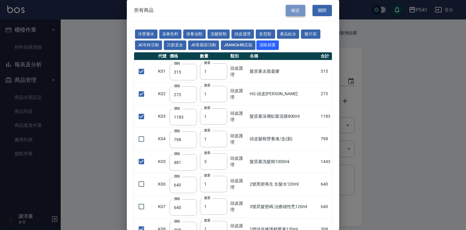
click at [289, 12] on button "確定" at bounding box center [295, 10] width 19 height 11
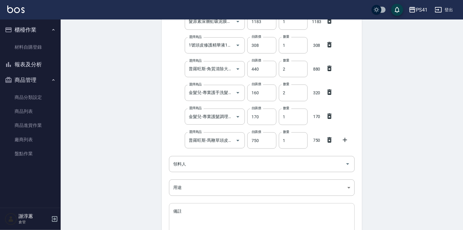
scroll to position [291, 0]
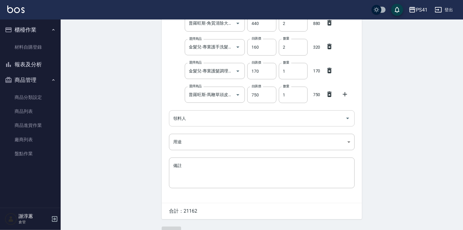
click at [229, 120] on input "領料人" at bounding box center [257, 118] width 171 height 11
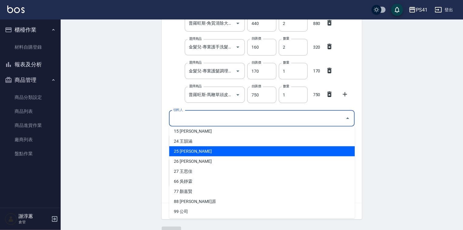
scroll to position [43, 0]
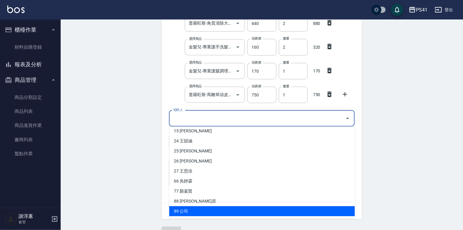
click at [188, 212] on li "99 公司" at bounding box center [262, 211] width 186 height 10
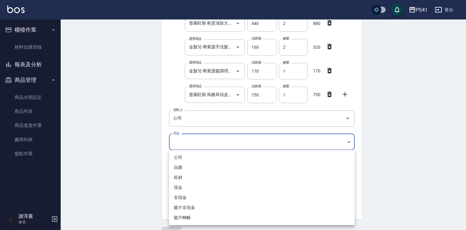
click at [198, 157] on li "公司" at bounding box center [262, 157] width 186 height 10
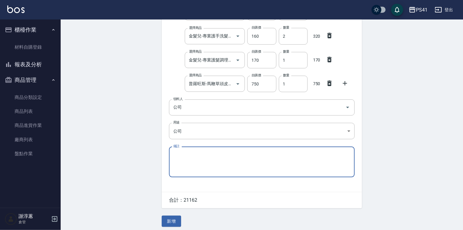
scroll to position [307, 0]
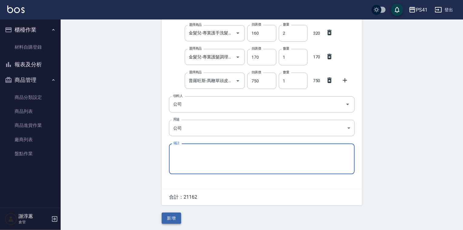
click at [174, 213] on button "新增" at bounding box center [171, 217] width 19 height 11
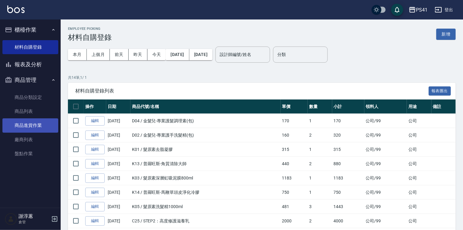
click at [33, 127] on link "商品進貨作業" at bounding box center [30, 125] width 56 height 14
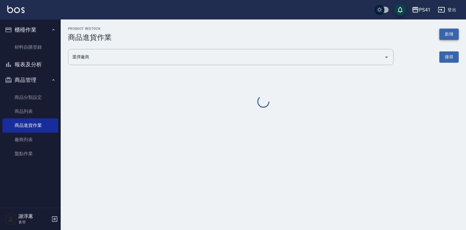
click at [448, 32] on button "新增" at bounding box center [449, 34] width 19 height 11
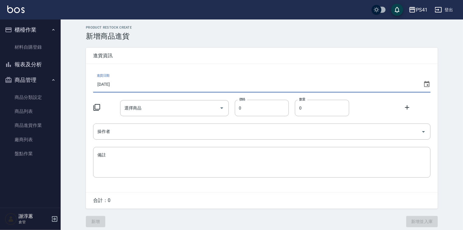
click at [115, 83] on input "[DATE]" at bounding box center [257, 84] width 328 height 16
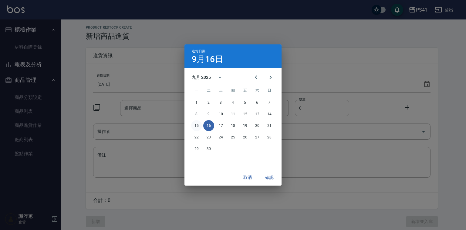
click at [199, 124] on button "15" at bounding box center [196, 125] width 11 height 11
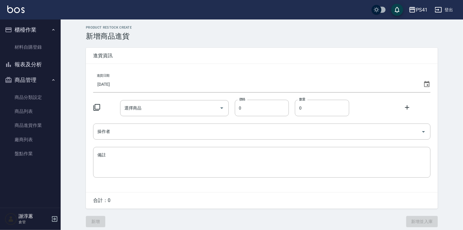
click at [97, 111] on icon at bounding box center [97, 107] width 7 height 7
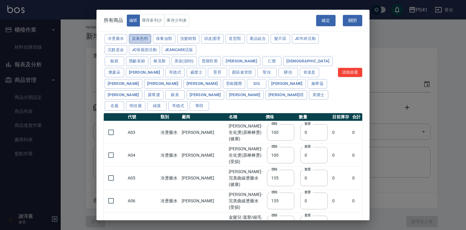
click at [147, 41] on button "染膏色料" at bounding box center [140, 38] width 22 height 9
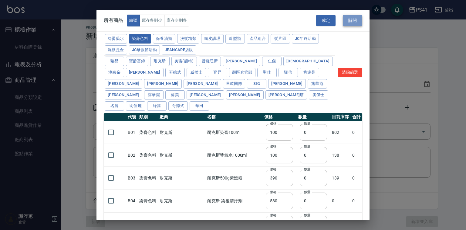
click at [355, 23] on button "關閉" at bounding box center [352, 20] width 19 height 11
